Goal: Task Accomplishment & Management: Use online tool/utility

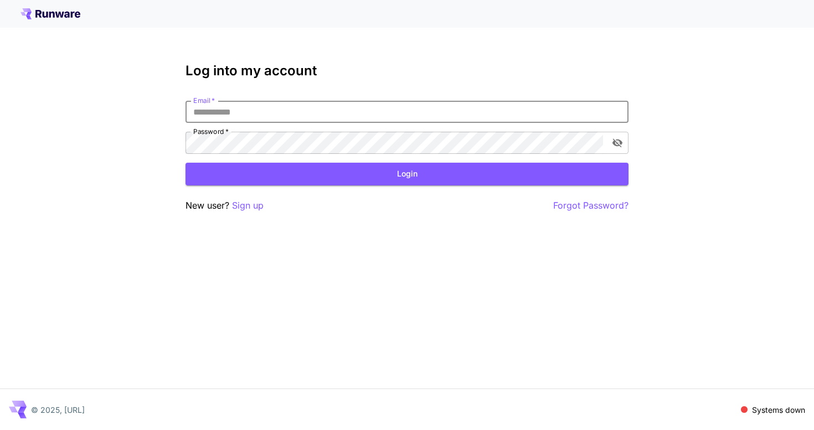
type input "**********"
click at [301, 166] on button "Login" at bounding box center [406, 174] width 443 height 23
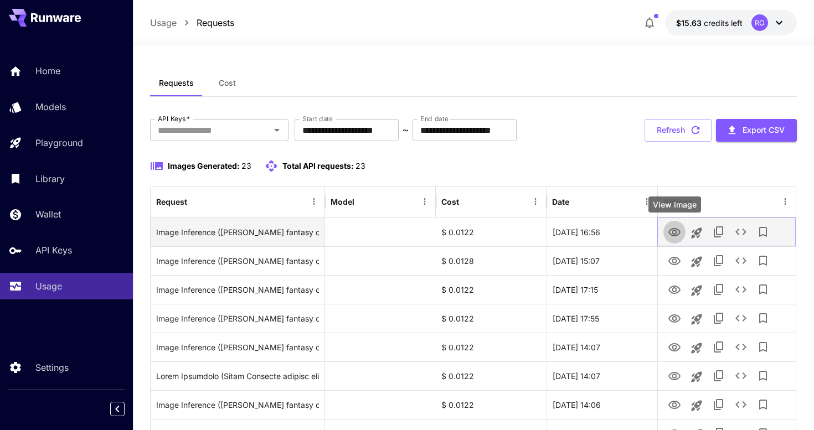
click at [671, 228] on icon "View Image" at bounding box center [674, 232] width 13 height 13
click at [673, 226] on icon "View Image" at bounding box center [674, 232] width 13 height 13
